Goal: Task Accomplishment & Management: Complete application form

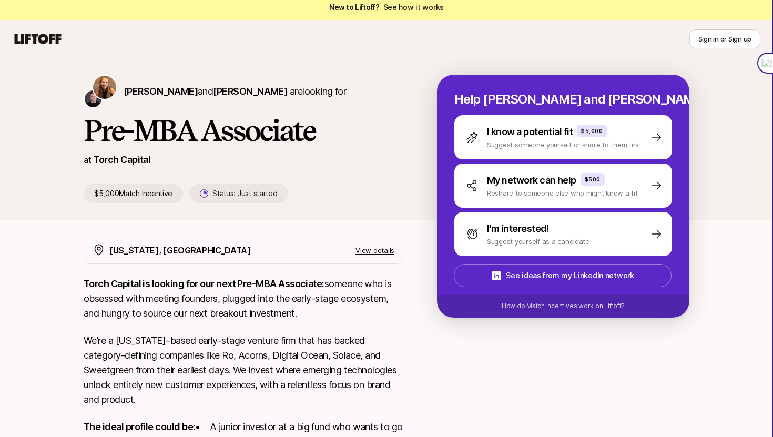
scroll to position [2, 0]
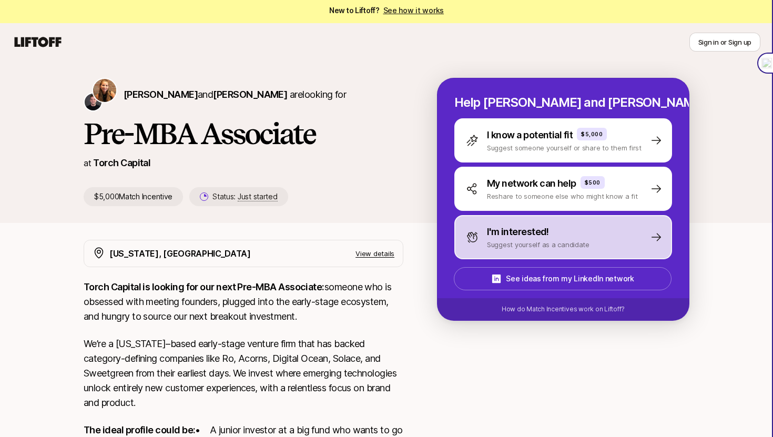
click at [504, 238] on p "I'm interested!" at bounding box center [518, 231] width 62 height 15
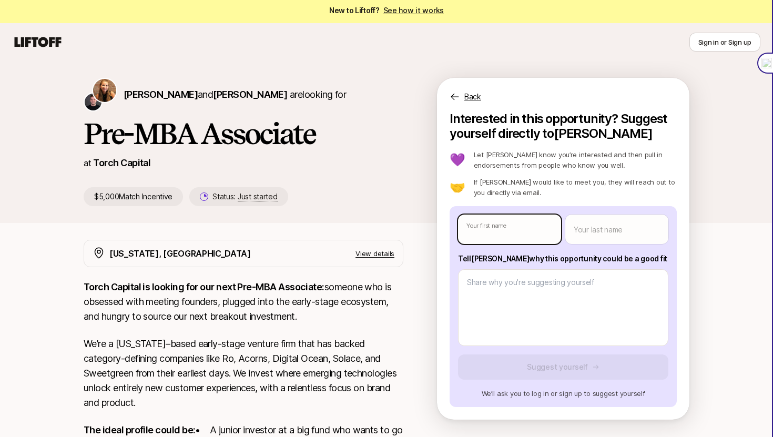
type textarea "x"
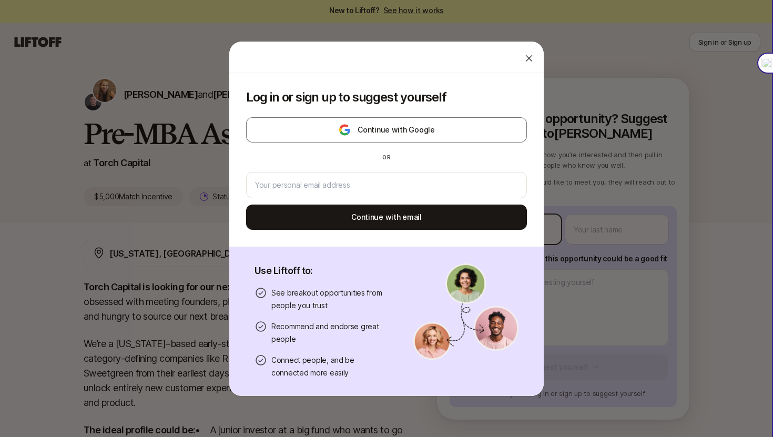
click at [510, 230] on body "New to Liftoff? See how it works Sign in or Sign up Sign in or Sign up [PERSON_…" at bounding box center [386, 216] width 773 height 437
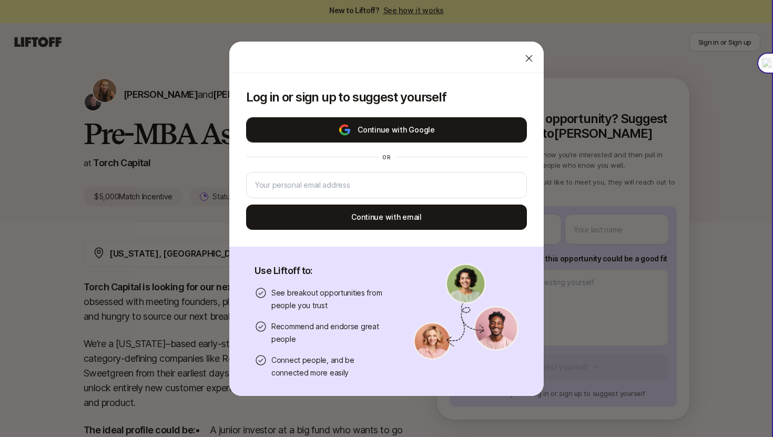
click at [456, 137] on button "Continue with Google" at bounding box center [386, 129] width 281 height 25
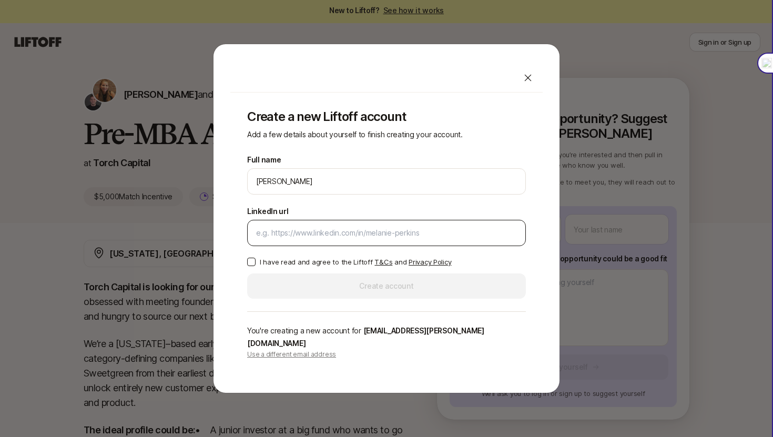
click at [394, 238] on input "LinkedIn url" at bounding box center [386, 233] width 261 height 13
paste input "[URL][DOMAIN_NAME]"
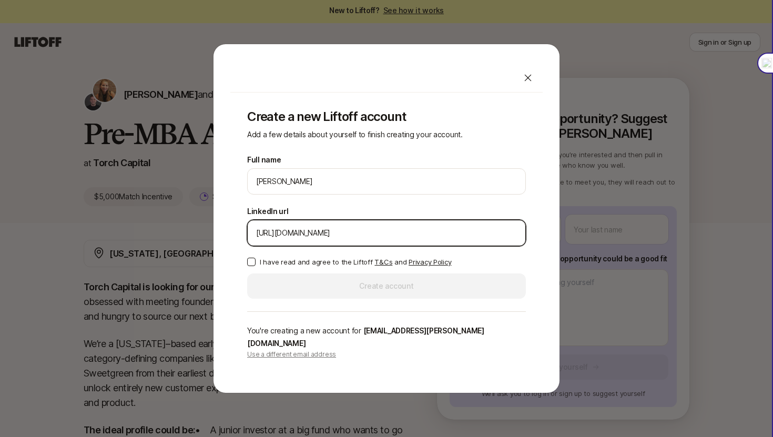
type input "[URL][DOMAIN_NAME]"
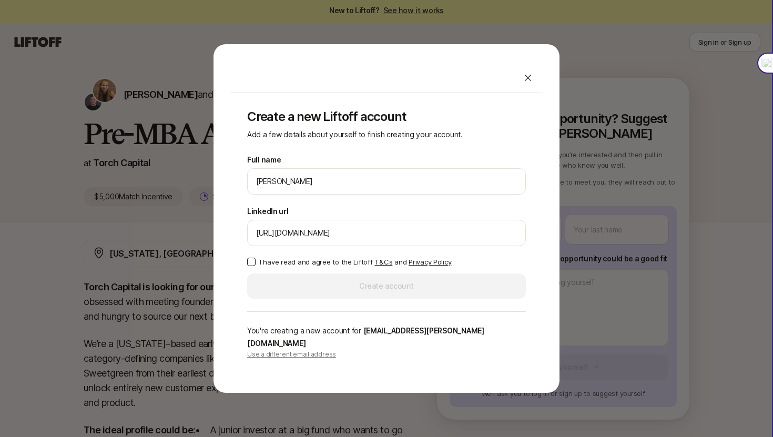
click at [253, 266] on button "I have read and agree to the Liftoff T&Cs and Privacy Policy" at bounding box center [251, 262] width 8 height 8
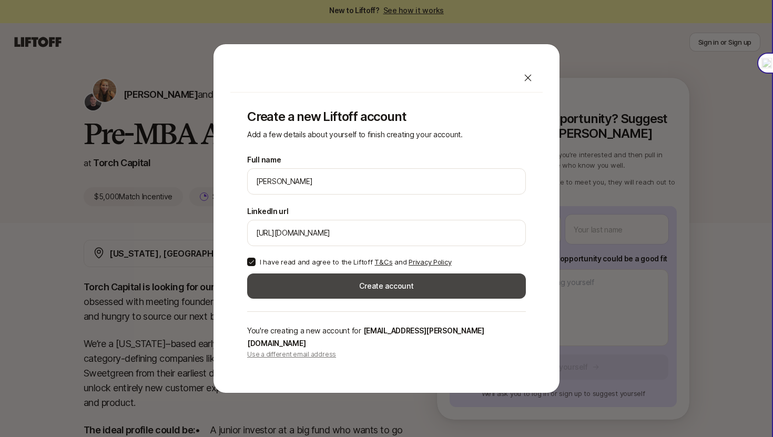
click at [282, 288] on button "Create account" at bounding box center [386, 285] width 279 height 25
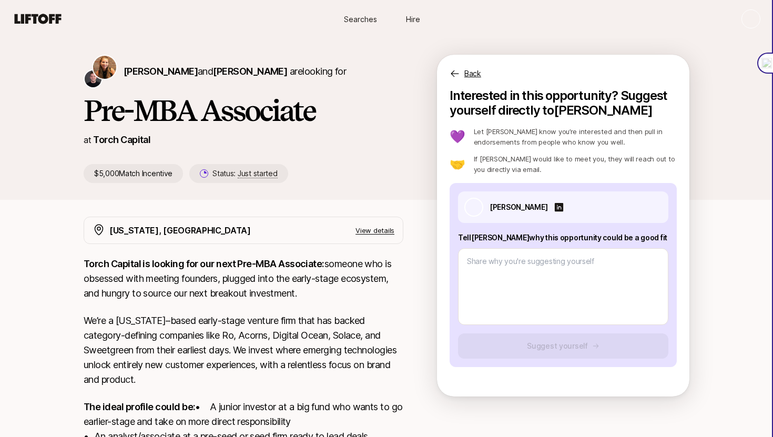
type textarea "x"
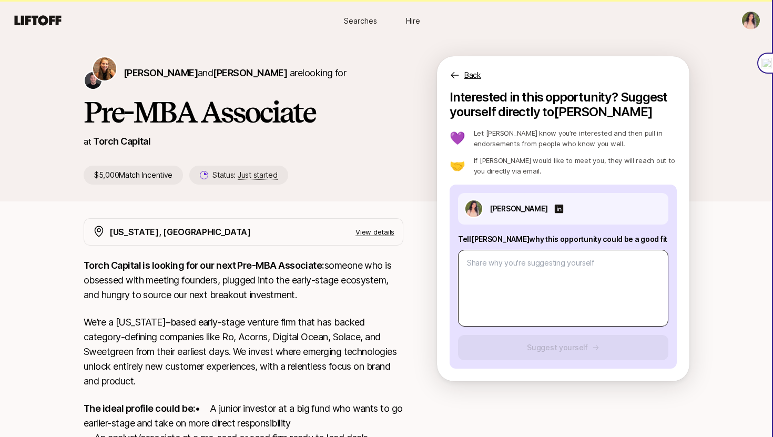
scroll to position [26, 0]
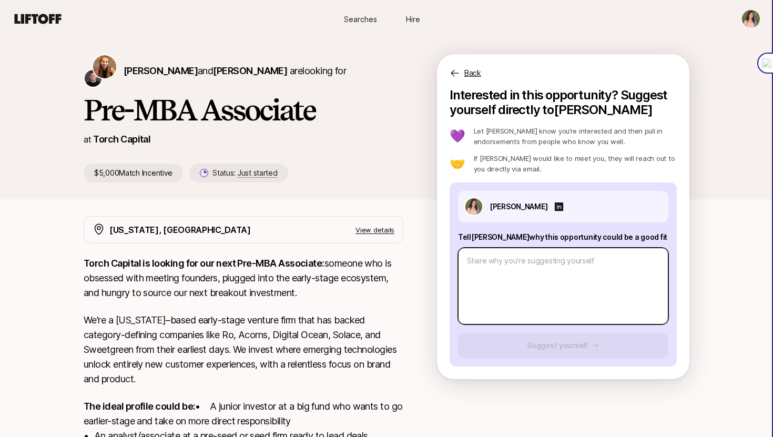
click at [539, 285] on textarea at bounding box center [563, 286] width 210 height 77
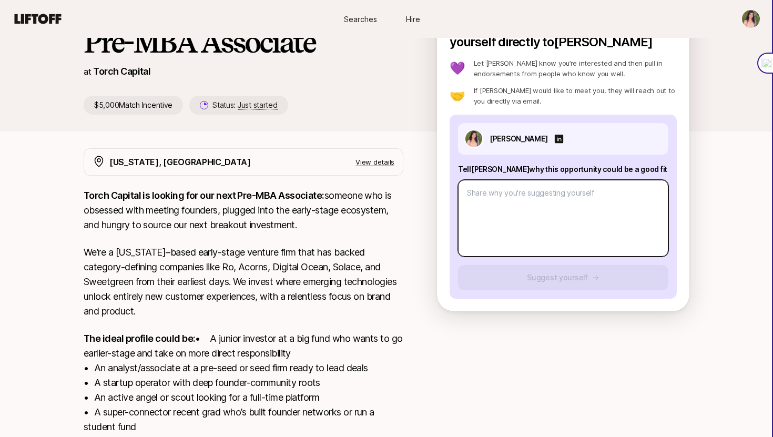
scroll to position [98, 0]
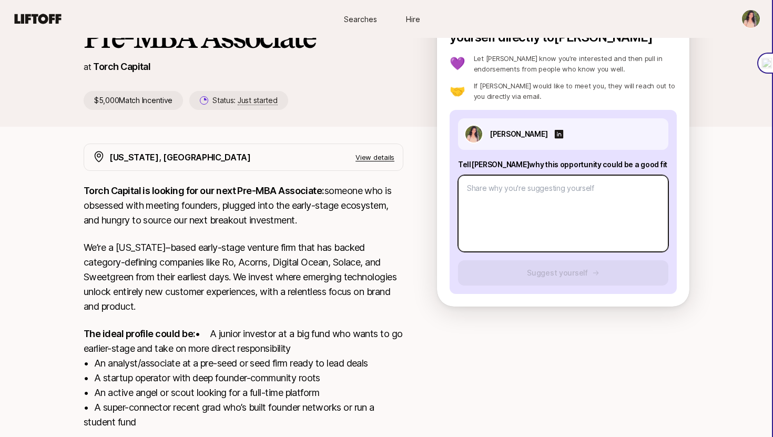
click at [509, 189] on textarea at bounding box center [563, 213] width 210 height 77
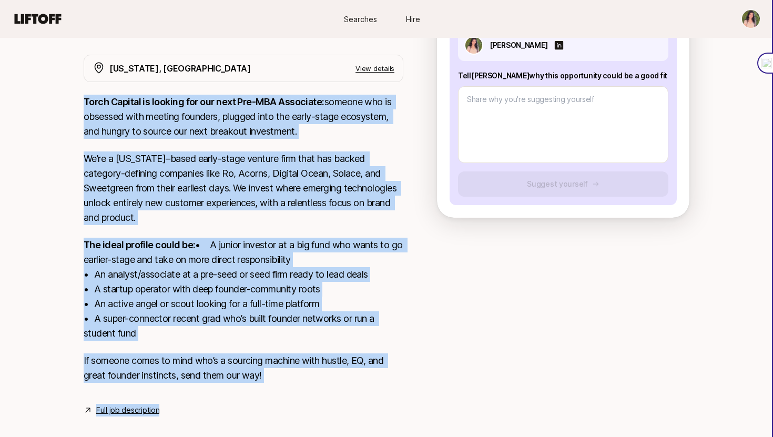
scroll to position [215, 0]
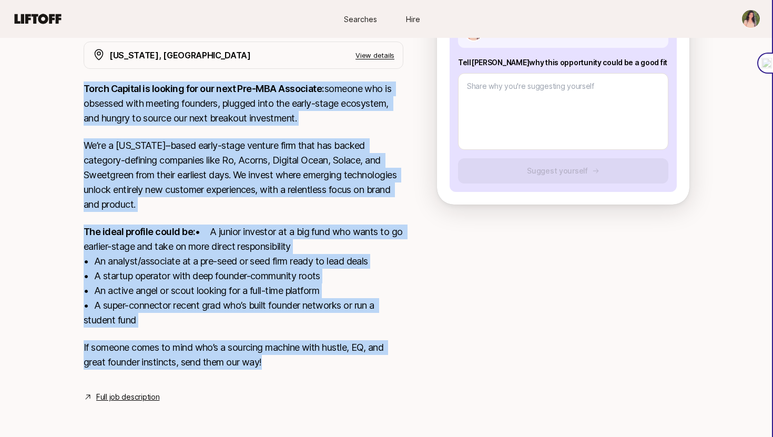
drag, startPoint x: 85, startPoint y: 118, endPoint x: 284, endPoint y: 366, distance: 318.1
click at [284, 366] on div "Torch Capital is looking for our next Pre-MBA Associate: someone who is obsesse…" at bounding box center [244, 231] width 320 height 301
copy div "Lorem Ipsumdo si ametcon adi eli sedd Eiu-TEM Incididun: utlabor etd ma aliquae…"
click at [132, 398] on link "Full job description" at bounding box center [127, 397] width 63 height 13
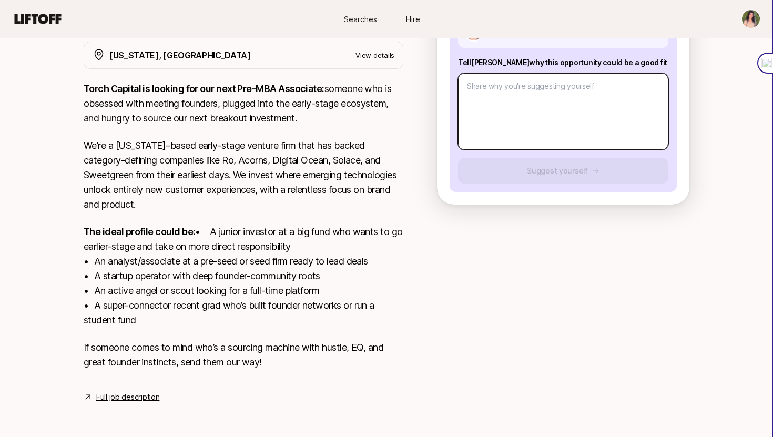
click at [528, 94] on textarea at bounding box center [563, 111] width 210 height 77
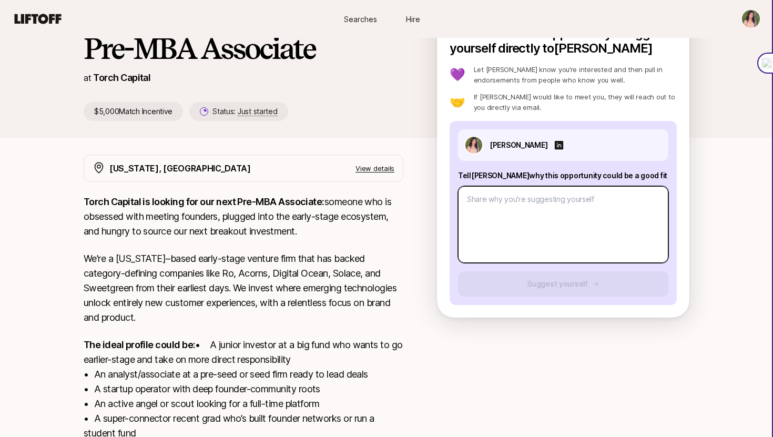
scroll to position [0, 0]
